Goal: Information Seeking & Learning: Understand process/instructions

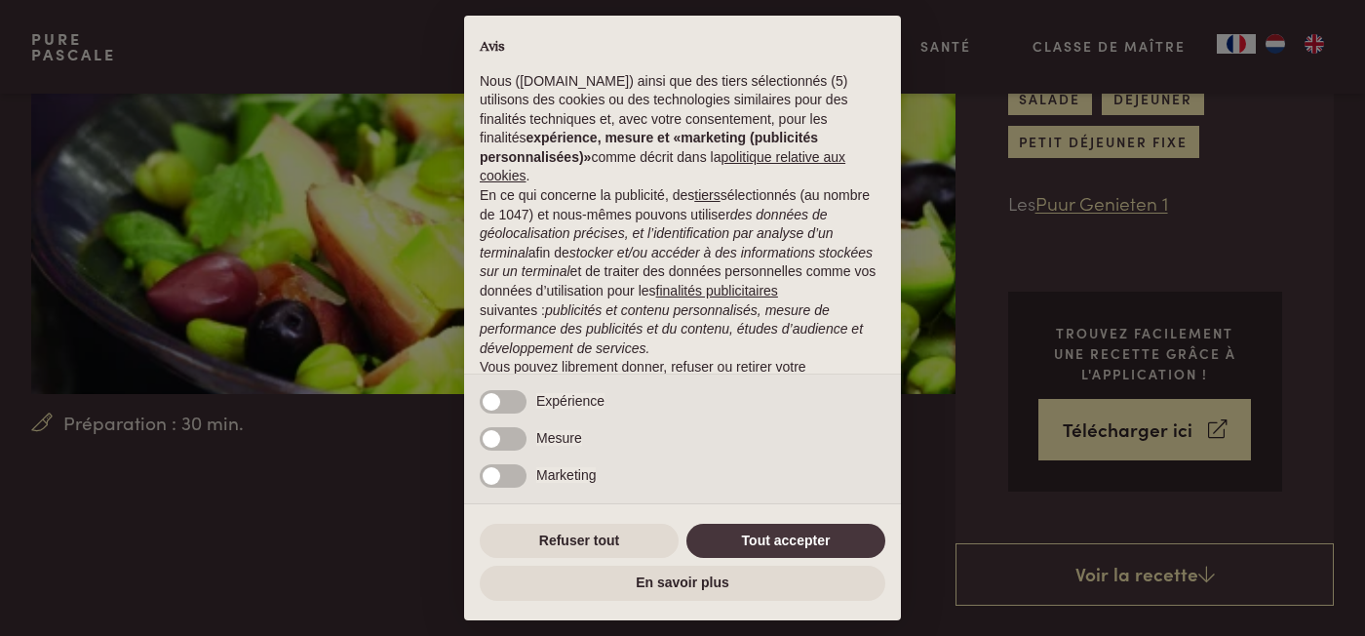
scroll to position [282, 0]
click at [503, 543] on button "Refuser tout" at bounding box center [579, 541] width 199 height 35
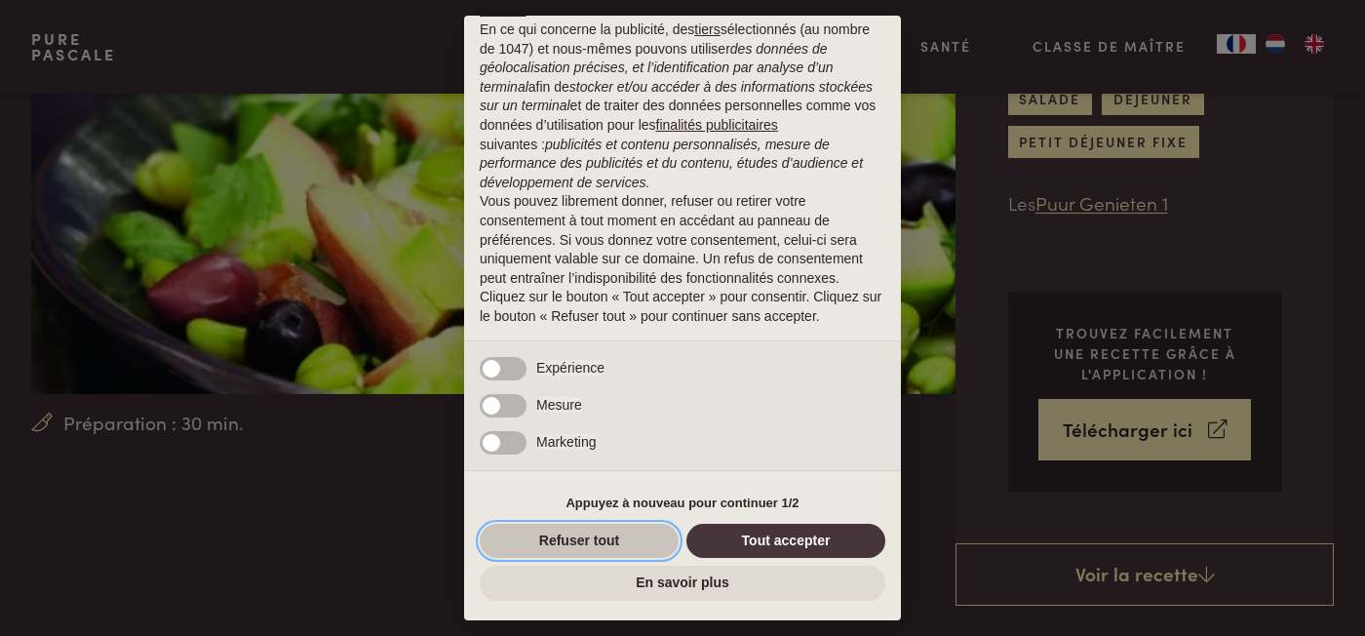
click at [600, 551] on button "Refuser tout" at bounding box center [579, 541] width 199 height 35
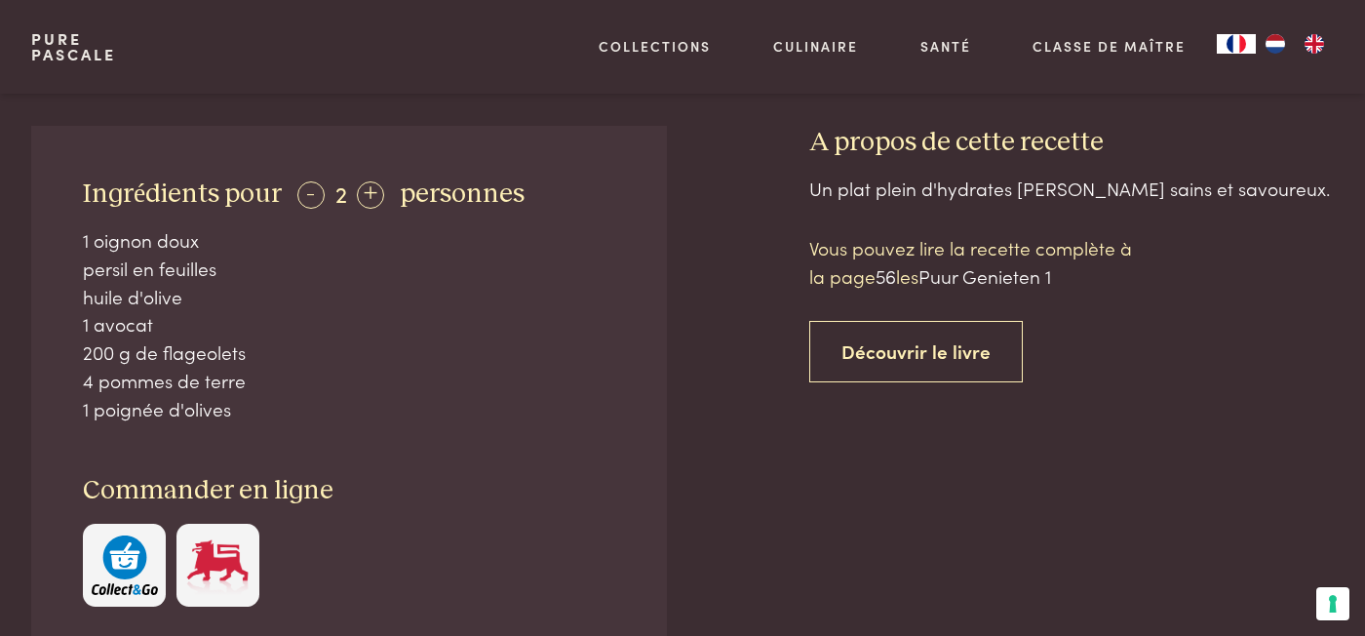
scroll to position [866, 0]
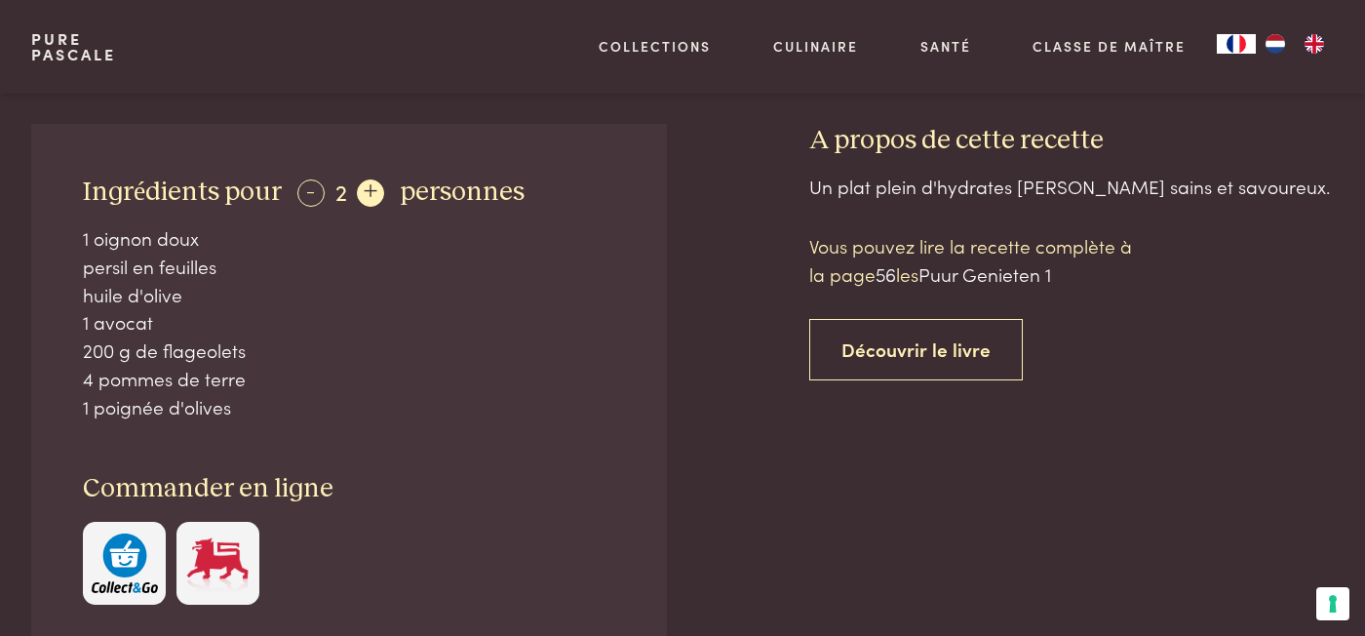
click at [363, 192] on div "+" at bounding box center [370, 192] width 27 height 27
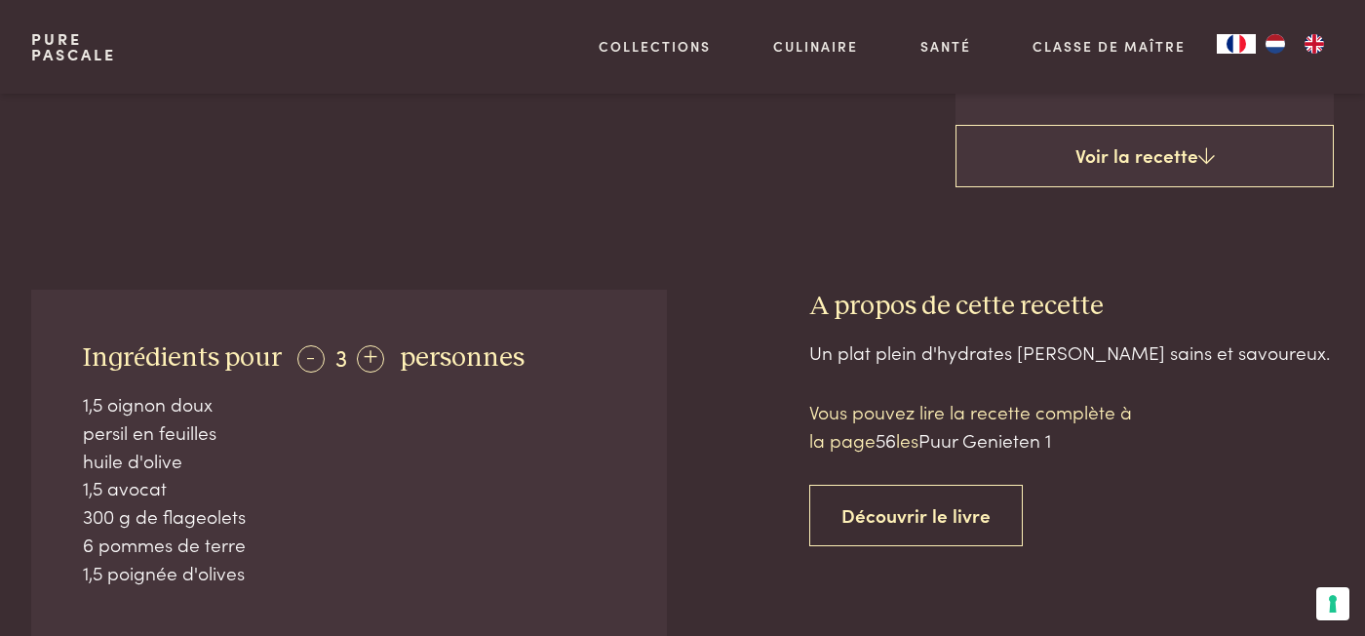
scroll to position [701, 0]
click at [989, 450] on span "Puur Genieten 1" at bounding box center [985, 438] width 133 height 26
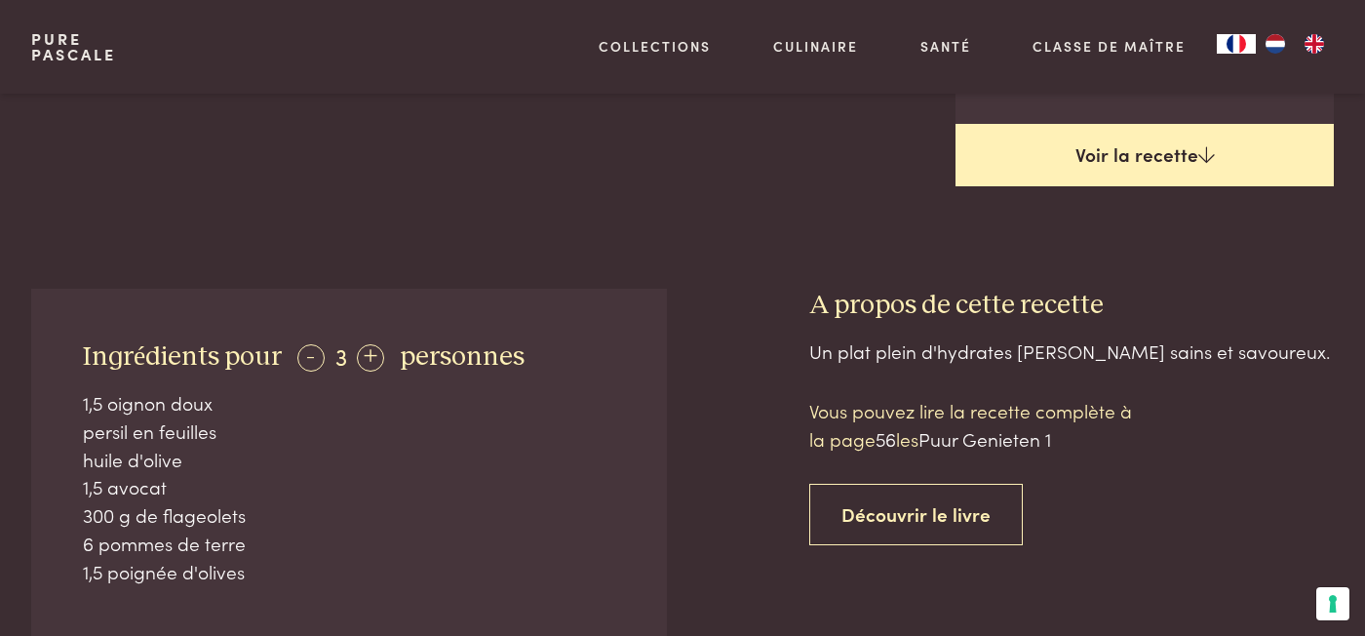
click at [1114, 158] on link "Voir la recette" at bounding box center [1145, 155] width 378 height 62
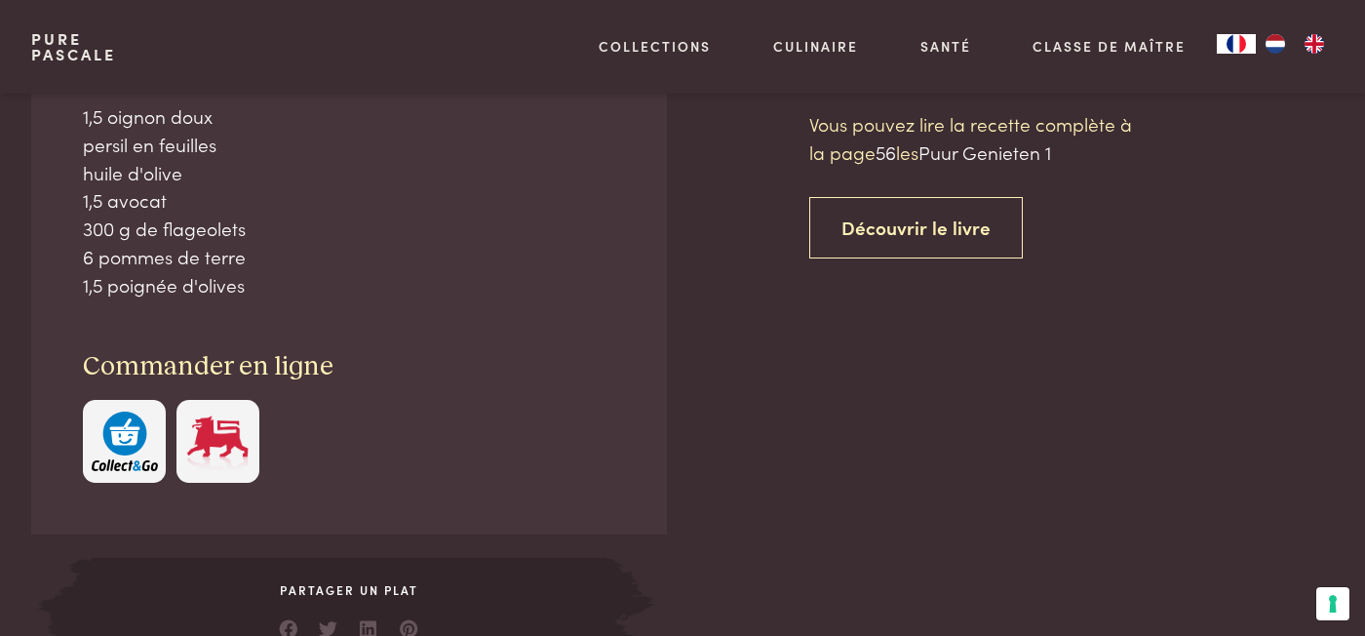
scroll to position [989, 0]
